Goal: Task Accomplishment & Management: Complete application form

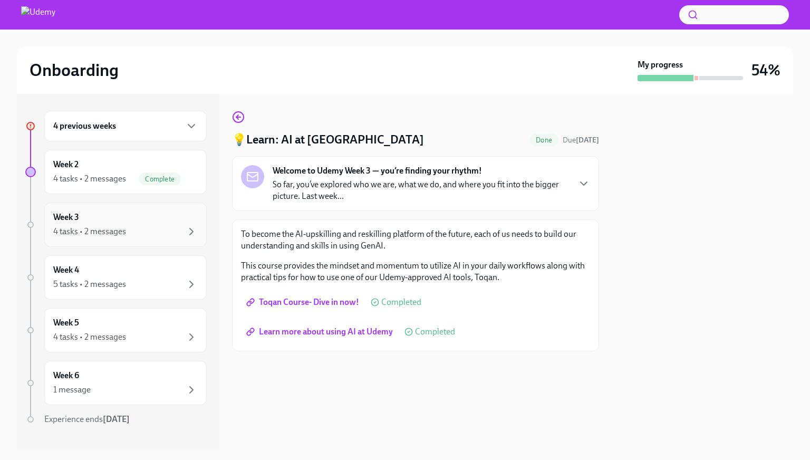
click at [94, 218] on div "Week 3 4 tasks • 2 messages" at bounding box center [125, 224] width 144 height 26
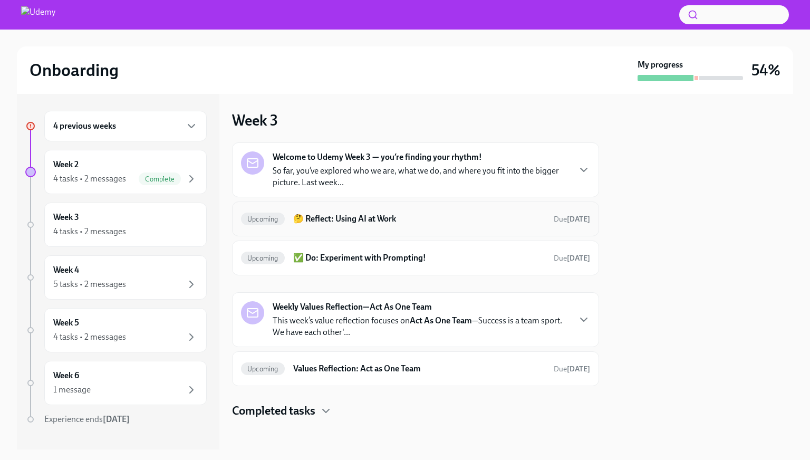
click at [390, 223] on h6 "🤔 Reflect: Using AI at Work" at bounding box center [419, 219] width 252 height 12
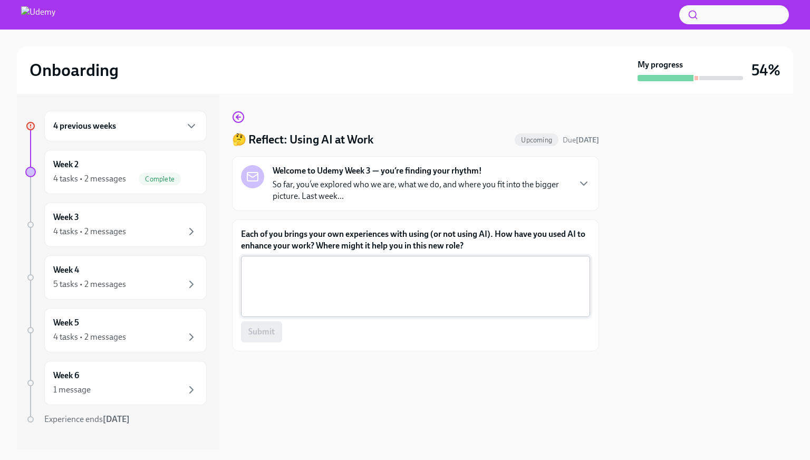
click at [360, 274] on textarea "Each of you brings your own experiences with using (or not using AI). How have …" at bounding box center [415, 286] width 336 height 51
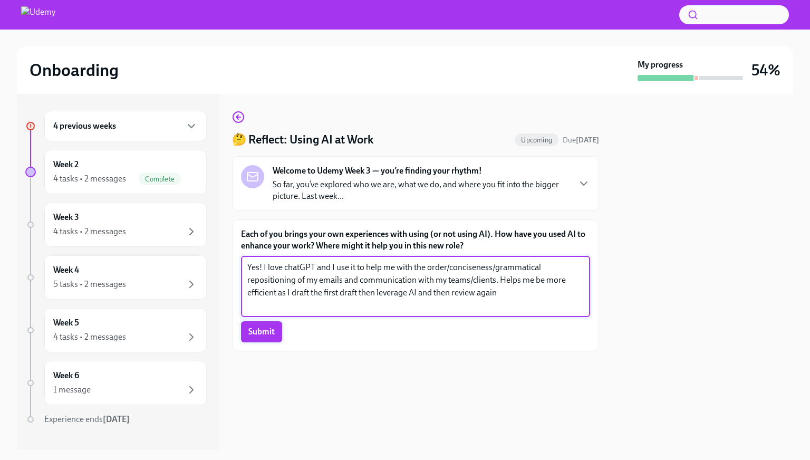
type textarea "Yes! I love chatGPT and I use it to help me with the order/conciseness/grammati…"
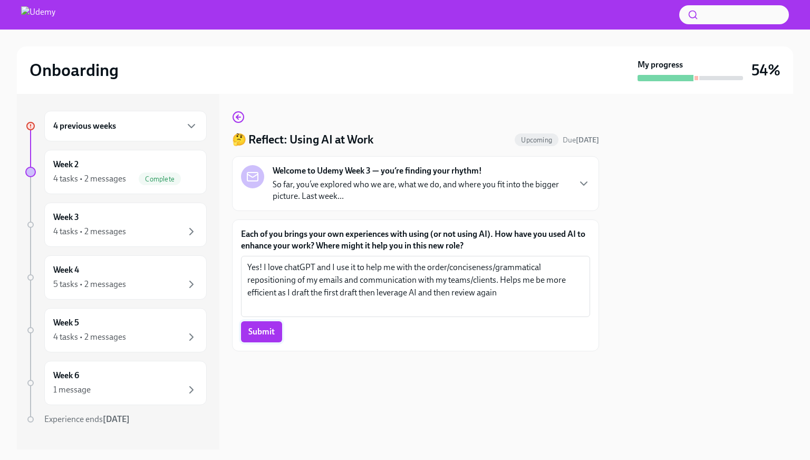
click at [250, 332] on span "Submit" at bounding box center [261, 331] width 26 height 11
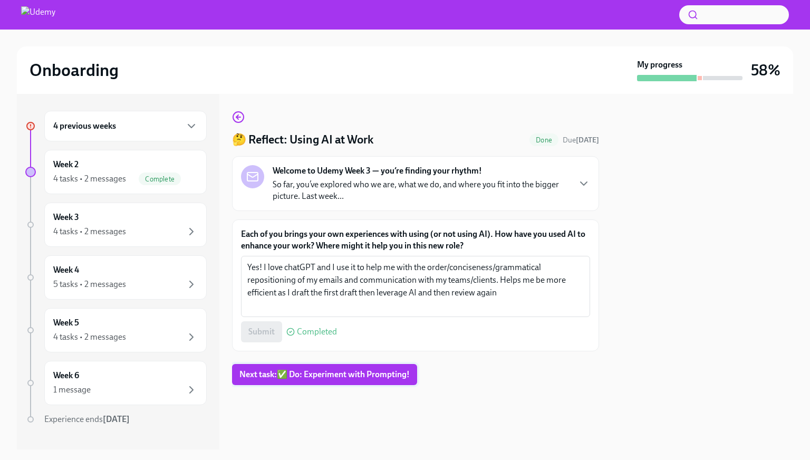
click at [336, 374] on span "Next task : ✅ Do: Experiment with Prompting!" at bounding box center [324, 374] width 170 height 11
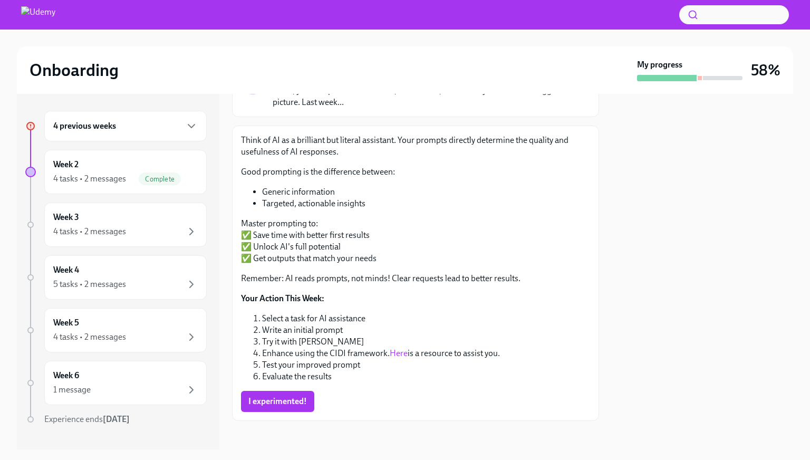
scroll to position [95, 0]
